Goal: Task Accomplishment & Management: Manage account settings

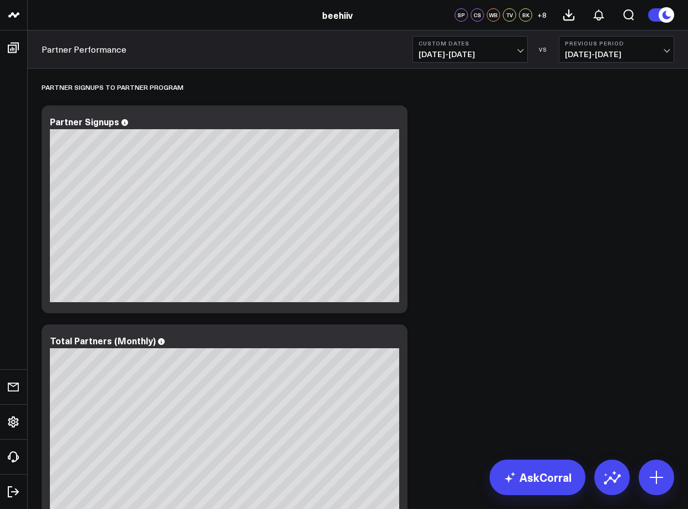
click at [539, 15] on span "+ 8" at bounding box center [542, 15] width 9 height 8
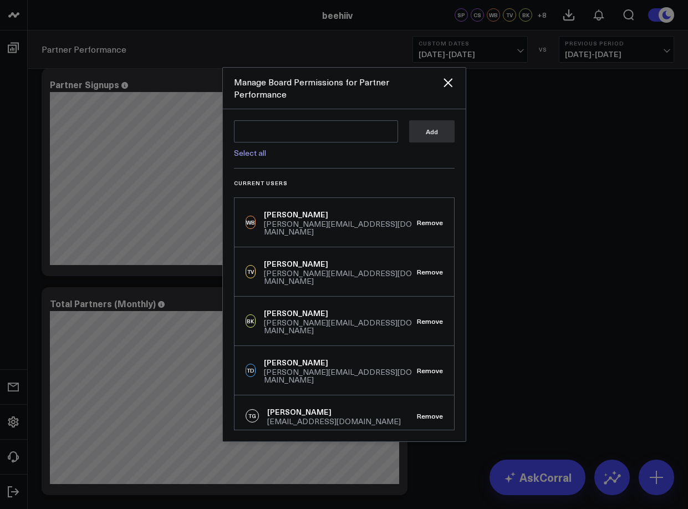
scroll to position [42, 0]
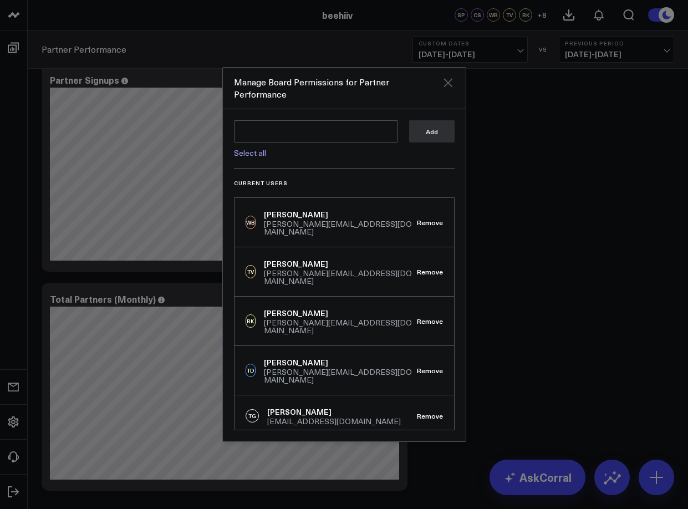
click at [452, 87] on icon "Close" at bounding box center [448, 82] width 13 height 13
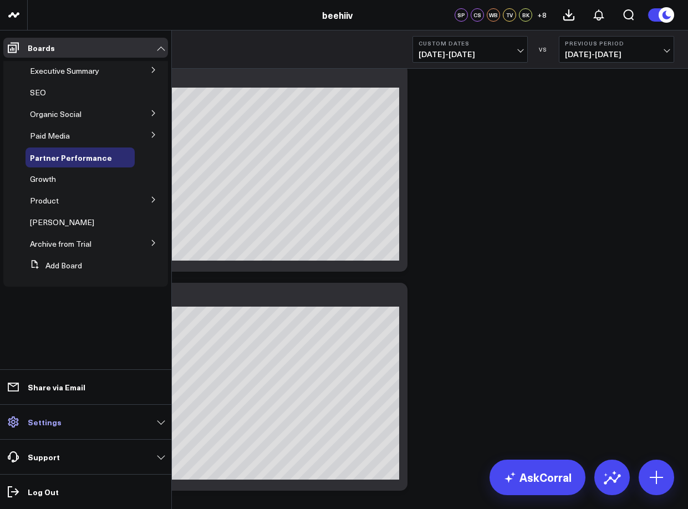
click at [37, 421] on p "Settings" at bounding box center [45, 422] width 34 height 9
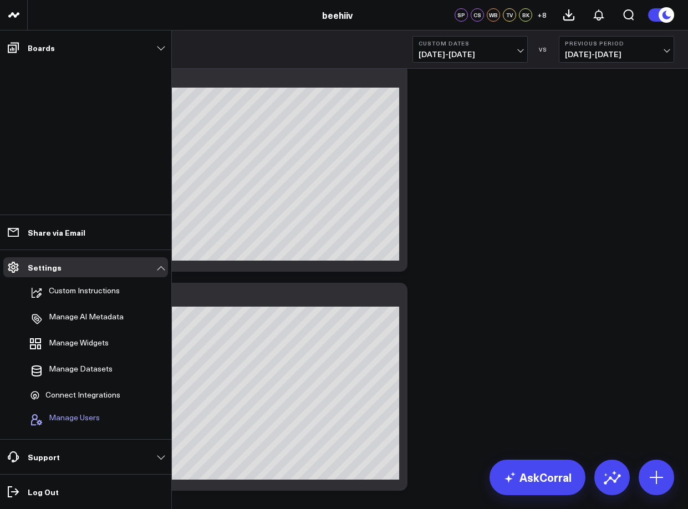
click at [87, 422] on span "Manage Users" at bounding box center [74, 419] width 51 height 13
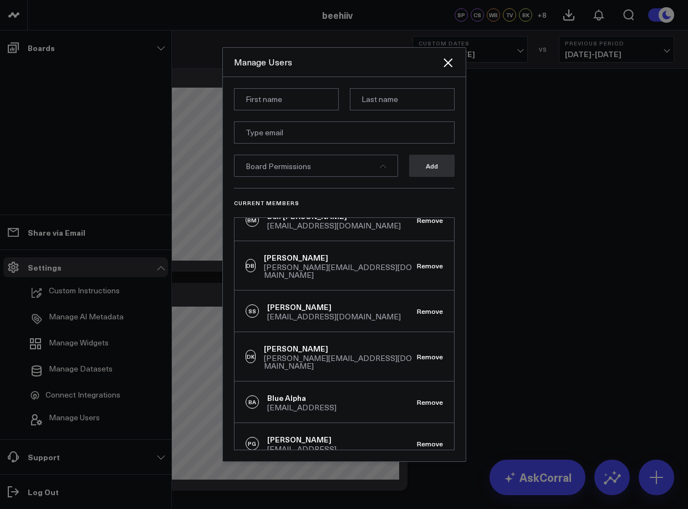
scroll to position [267, 0]
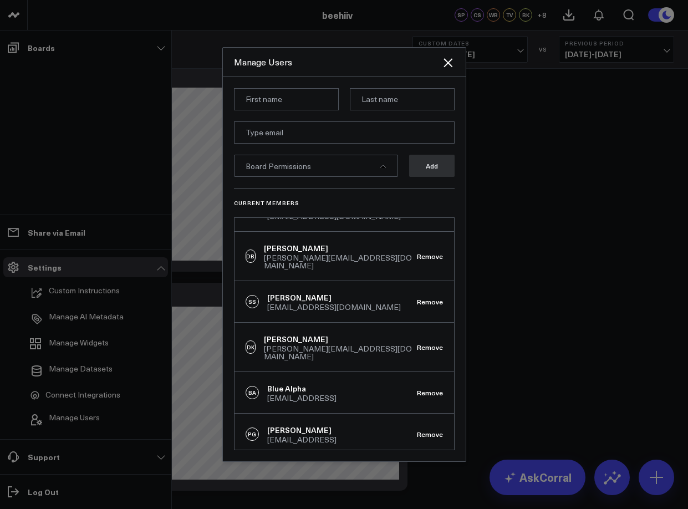
click at [107, 399] on div at bounding box center [344, 254] width 688 height 509
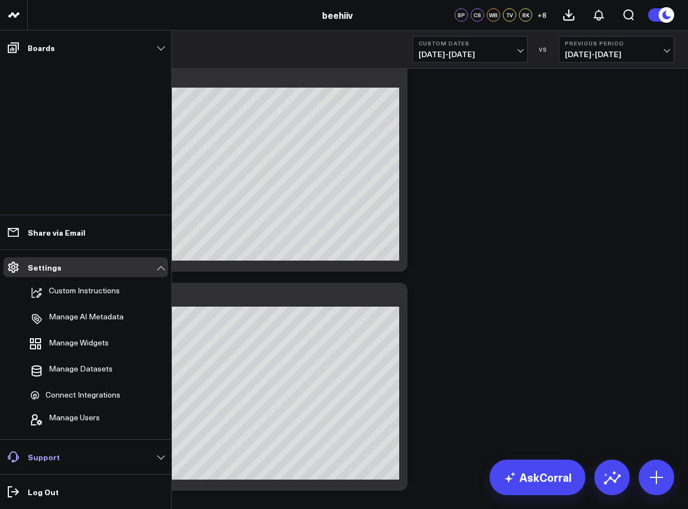
click at [69, 453] on link "Support" at bounding box center [85, 457] width 165 height 20
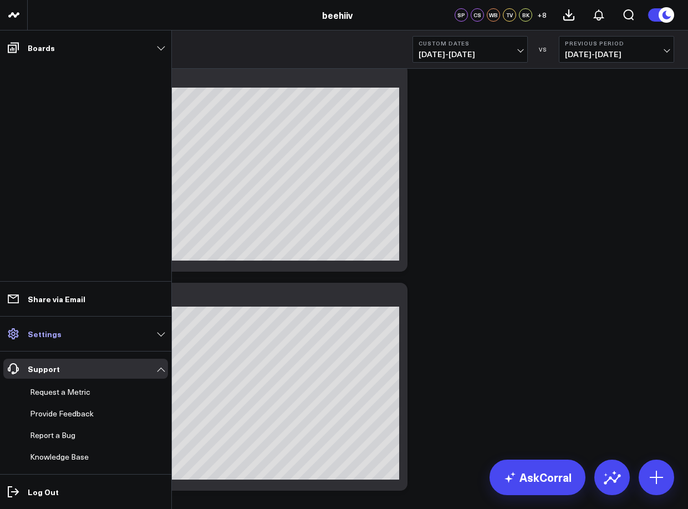
click at [87, 336] on link "Settings" at bounding box center [85, 334] width 165 height 20
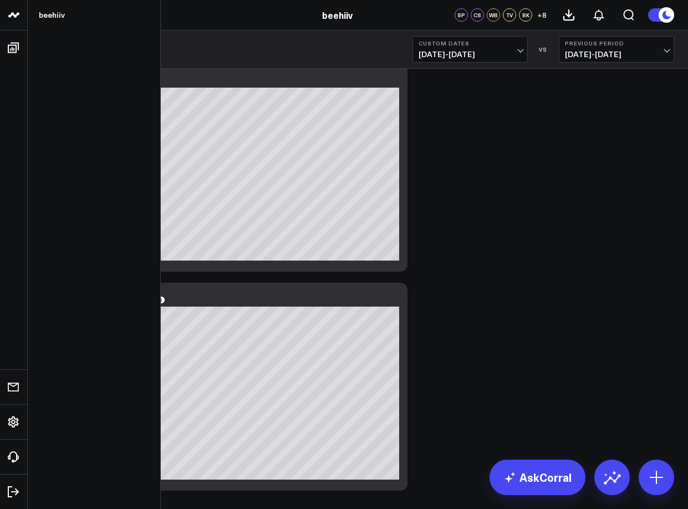
click at [4, 10] on link at bounding box center [14, 15] width 28 height 31
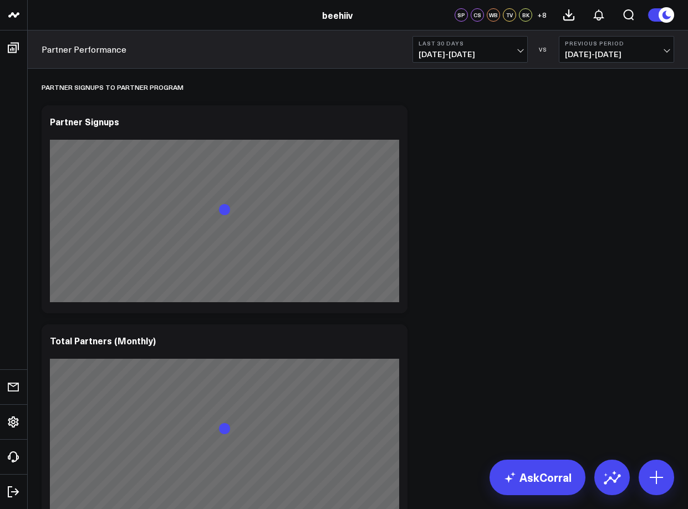
click at [47, 18] on div "beehiiv" at bounding box center [337, 15] width 675 height 12
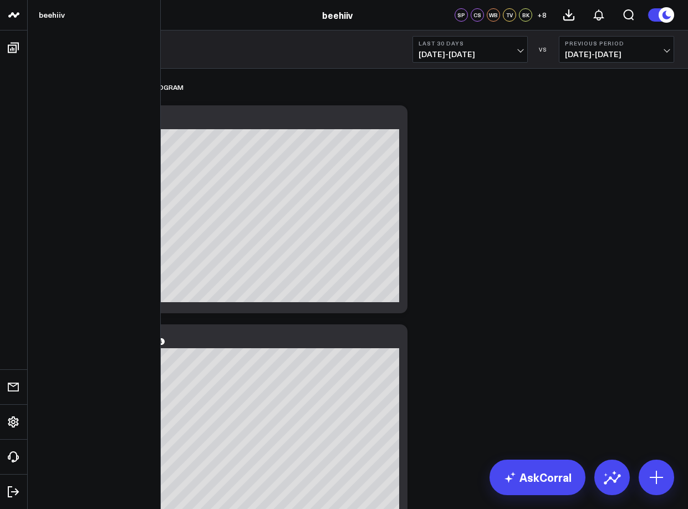
click at [19, 13] on icon at bounding box center [13, 14] width 13 height 13
click at [43, 18] on link "beehiiv" at bounding box center [94, 15] width 133 height 30
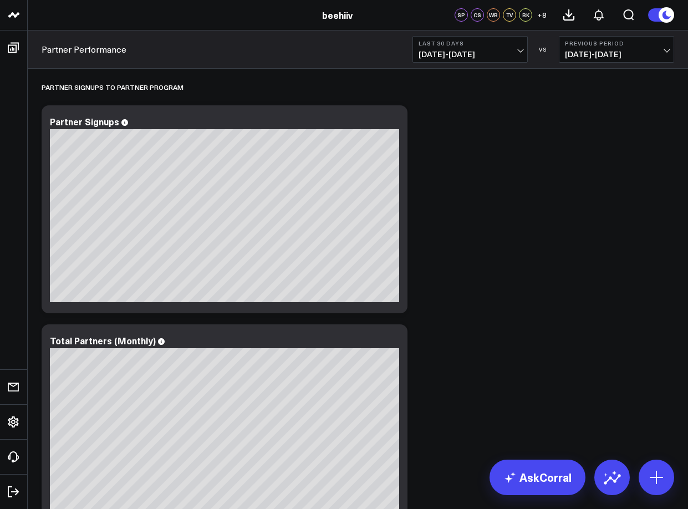
click at [342, 17] on link "beehiiv" at bounding box center [337, 15] width 31 height 12
click at [335, 12] on link "beehiiv" at bounding box center [337, 15] width 31 height 12
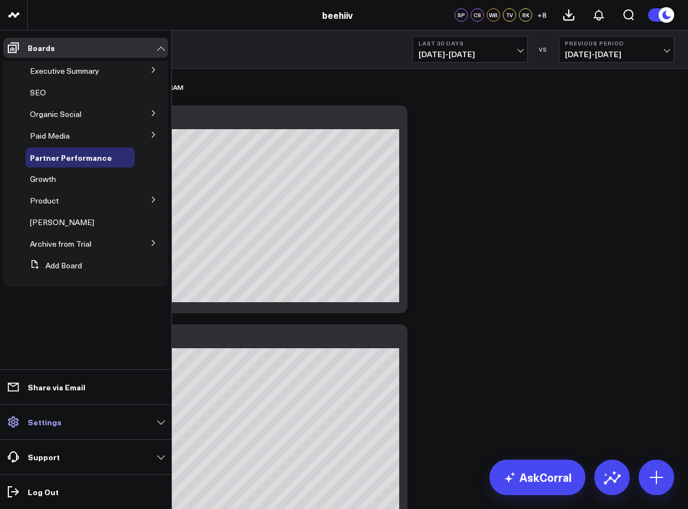
click at [31, 423] on p "Settings" at bounding box center [45, 422] width 34 height 9
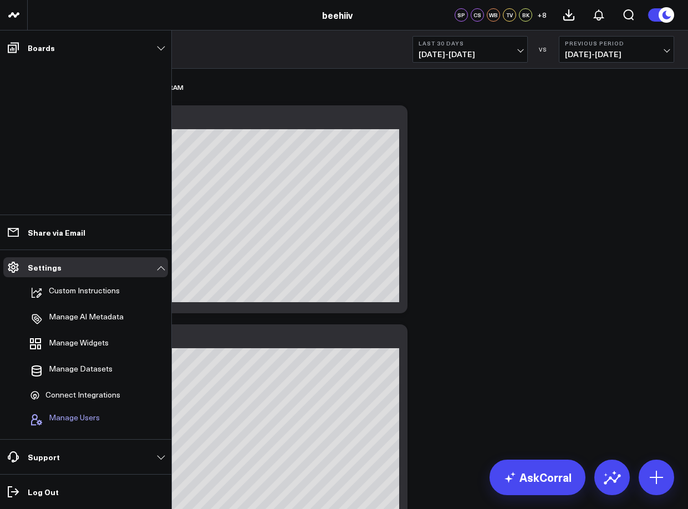
click at [75, 414] on span "Manage Users" at bounding box center [74, 419] width 51 height 13
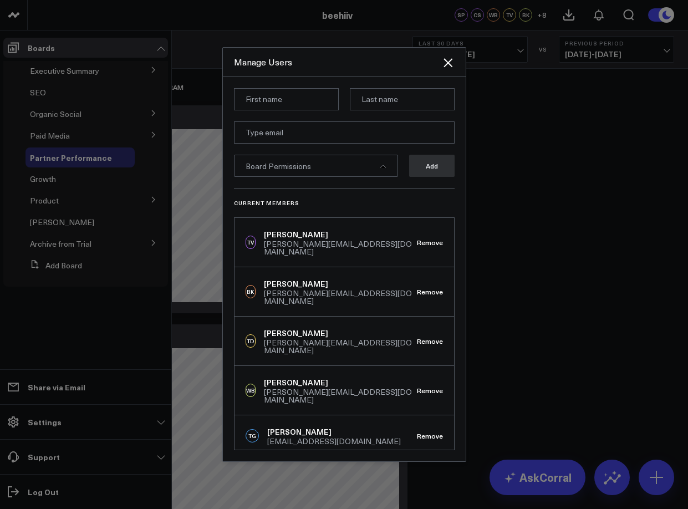
click at [459, 66] on div "Manage Users" at bounding box center [344, 62] width 243 height 29
click at [454, 66] on icon "Close" at bounding box center [448, 62] width 13 height 13
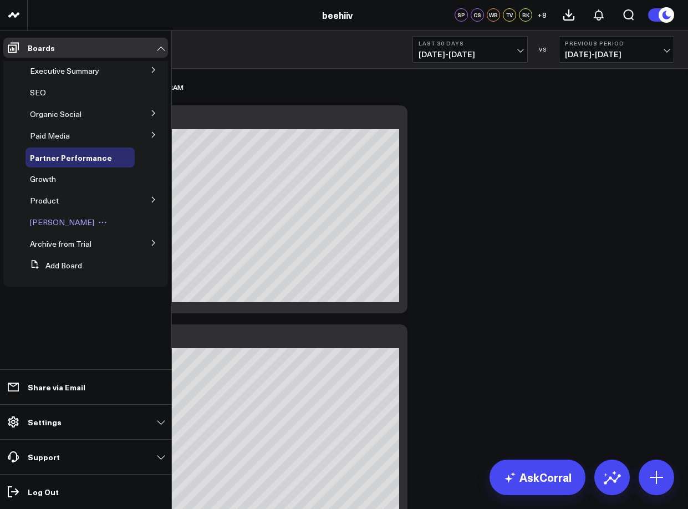
click at [47, 224] on span "[PERSON_NAME]" at bounding box center [62, 222] width 64 height 11
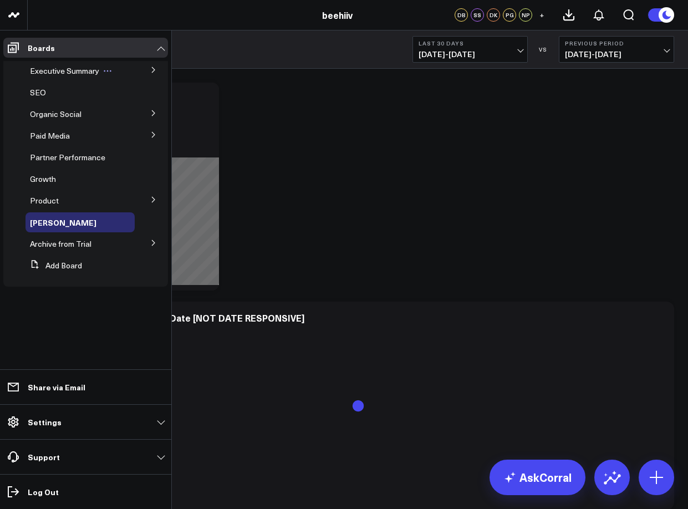
click at [113, 72] on button at bounding box center [107, 71] width 17 height 9
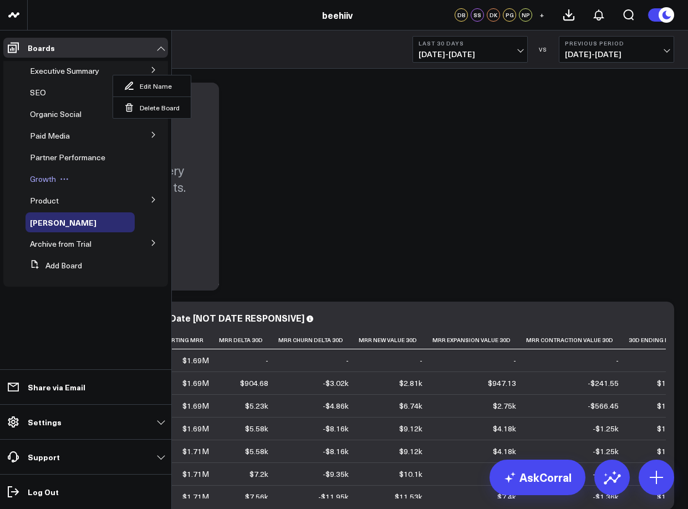
click at [79, 174] on div "Growth" at bounding box center [80, 179] width 109 height 20
click at [57, 179] on button at bounding box center [64, 179] width 17 height 9
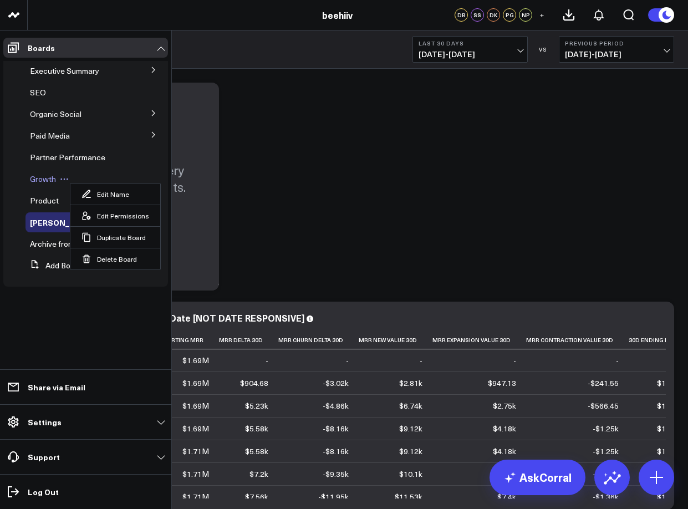
click at [48, 180] on span "Growth" at bounding box center [43, 179] width 26 height 11
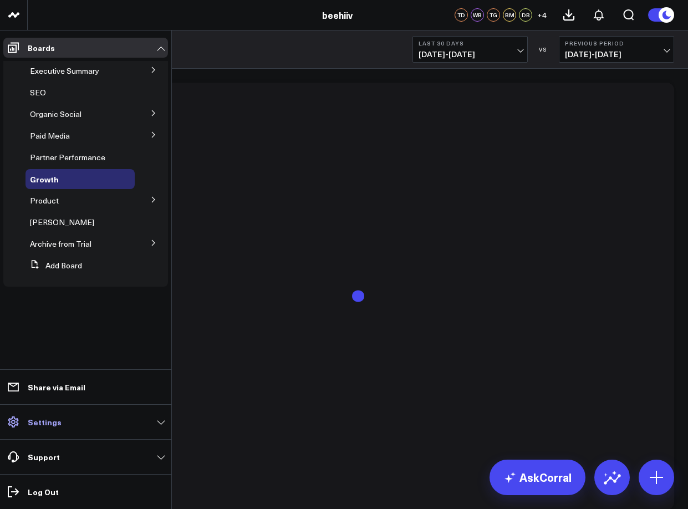
click at [77, 425] on link "Settings" at bounding box center [85, 422] width 165 height 20
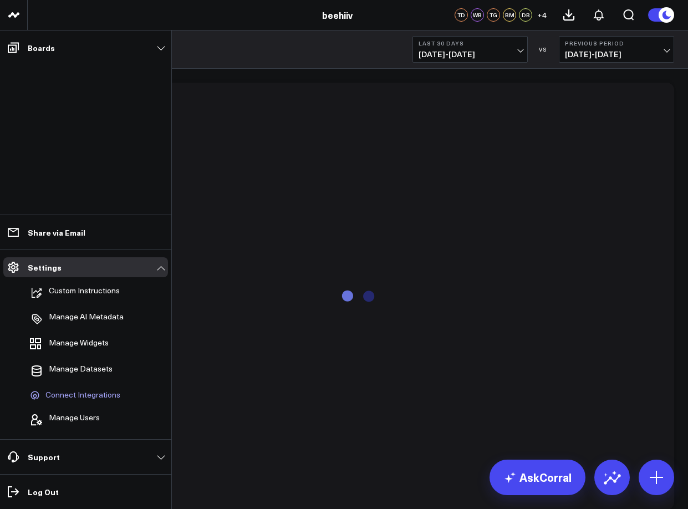
click at [100, 398] on span "Connect Integrations" at bounding box center [82, 396] width 75 height 10
